Goal: Find specific page/section: Find specific page/section

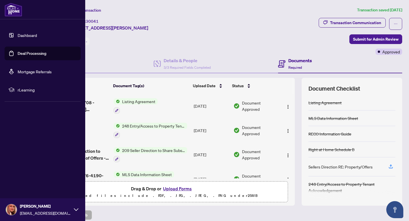
click at [24, 38] on link "Dashboard" at bounding box center [27, 35] width 19 height 5
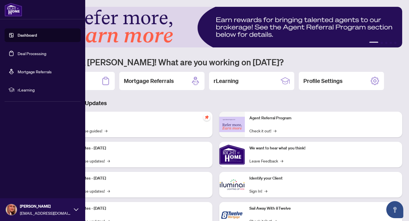
click at [18, 33] on link "Dashboard" at bounding box center [27, 35] width 19 height 5
click at [37, 33] on link "Dashboard" at bounding box center [27, 35] width 19 height 5
click at [10, 10] on img at bounding box center [14, 10] width 18 height 14
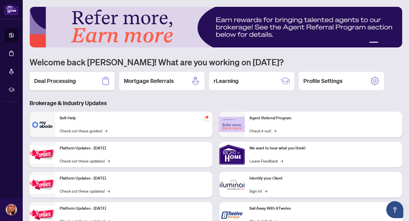
click at [97, 80] on div "Deal Processing" at bounding box center [72, 81] width 85 height 18
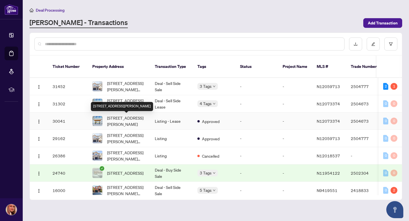
click at [137, 122] on span "[STREET_ADDRESS][PERSON_NAME]" at bounding box center [126, 121] width 39 height 13
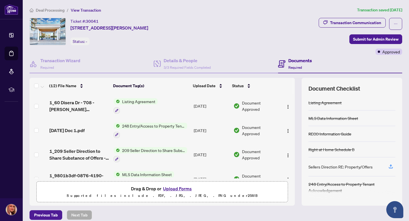
click at [134, 101] on span "Listing Agreement" at bounding box center [139, 101] width 38 height 6
click at [123, 131] on span "Listing Agreement" at bounding box center [129, 129] width 38 height 6
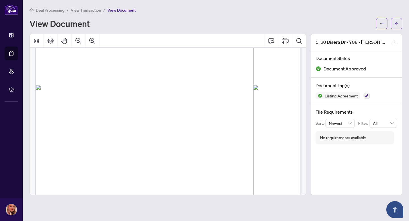
scroll to position [195, 0]
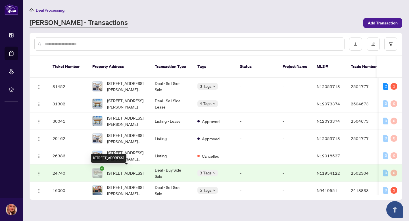
scroll to position [23, 0]
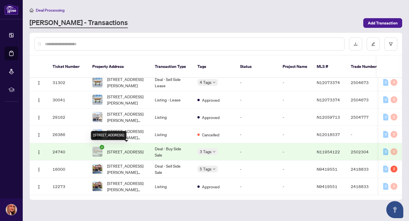
click at [133, 151] on span "[STREET_ADDRESS]" at bounding box center [125, 152] width 36 height 6
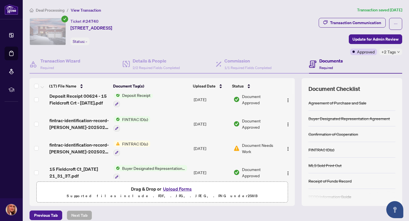
scroll to position [277, 0]
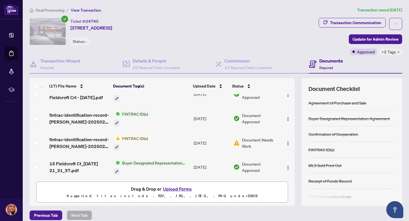
click at [138, 160] on span "Buyer Designated Representation Agreement" at bounding box center [153, 163] width 67 height 6
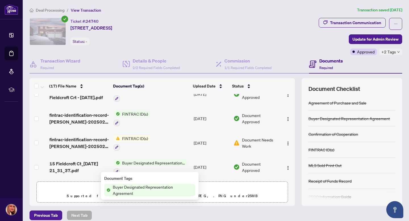
click at [138, 160] on span "Buyer Designated Representation Agreement" at bounding box center [153, 163] width 67 height 6
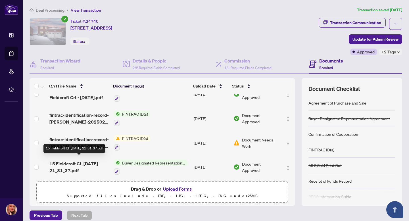
click at [80, 163] on span "15 Fieldcroft Ct_[DATE] 21_31_37.pdf" at bounding box center [79, 167] width 60 height 14
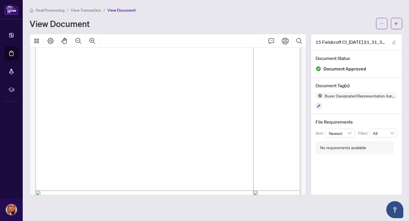
scroll to position [85, 0]
drag, startPoint x: 88, startPoint y: 134, endPoint x: 154, endPoint y: 136, distance: 66.9
click at [154, 136] on span "Property Type (Use): ..........................................................…" at bounding box center [149, 135] width 192 height 5
drag, startPoint x: 87, startPoint y: 133, endPoint x: 221, endPoint y: 131, distance: 134.5
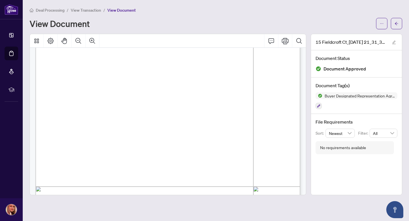
drag, startPoint x: 245, startPoint y: 135, endPoint x: 88, endPoint y: 133, distance: 156.7
click at [88, 133] on span "Att/Row/Twhouse, Semi-Detached, Detached Single Family Residential" at bounding box center [164, 134] width 155 height 4
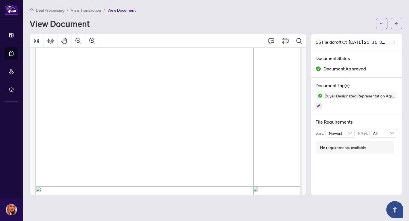
drag, startPoint x: 86, startPoint y: 134, endPoint x: 119, endPoint y: 133, distance: 33.3
click at [119, 133] on span "Att/Row/Twhouse, Semi-Detached, Detached Single Family Residential" at bounding box center [164, 134] width 155 height 4
drag, startPoint x: 245, startPoint y: 134, endPoint x: 87, endPoint y: 134, distance: 157.8
click at [87, 134] on span "Att/Row/Twhouse, Semi-Detached, Detached Single Family Residential" at bounding box center [164, 134] width 155 height 4
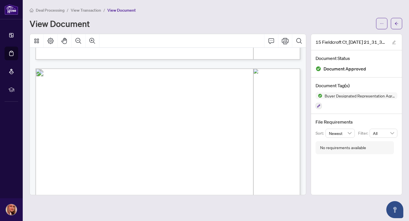
scroll to position [337, 0]
